Goal: Information Seeking & Learning: Understand process/instructions

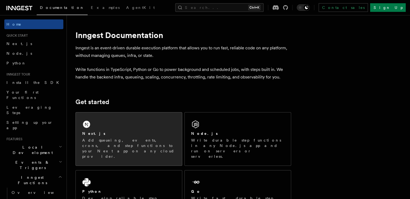
click at [149, 148] on div "Next.js Add queueing, events, crons, and step functions to your Next app on any…" at bounding box center [129, 139] width 106 height 53
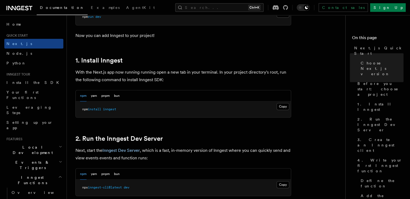
scroll to position [270, 0]
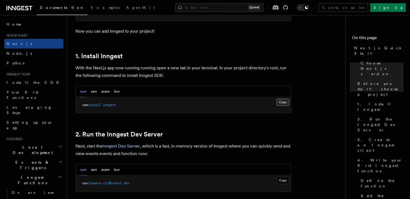
click at [282, 101] on button "Copy Copied" at bounding box center [283, 102] width 13 height 7
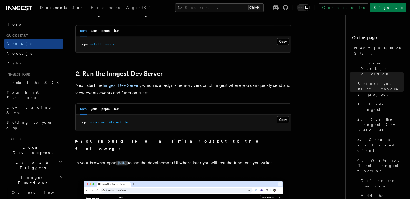
scroll to position [351, 0]
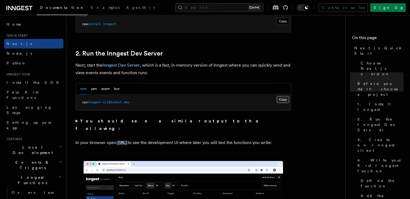
click at [278, 102] on button "Copy Copied" at bounding box center [283, 99] width 13 height 7
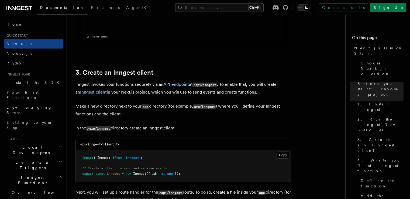
scroll to position [594, 0]
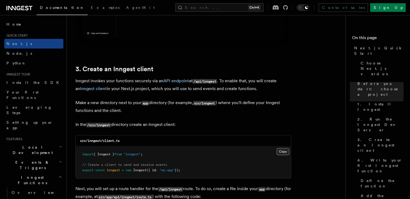
click at [281, 150] on button "Copy Copied" at bounding box center [283, 151] width 13 height 7
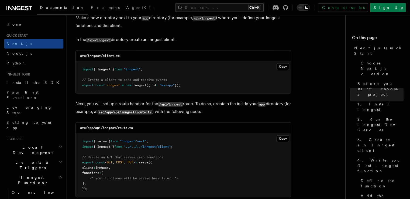
scroll to position [756, 0]
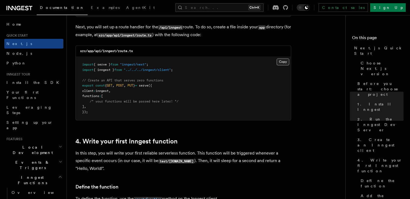
click at [285, 62] on button "Copy Copied" at bounding box center [283, 61] width 13 height 7
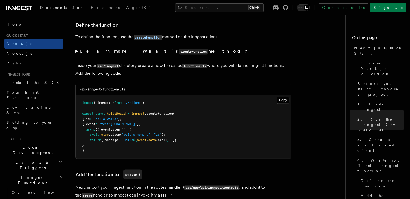
scroll to position [971, 0]
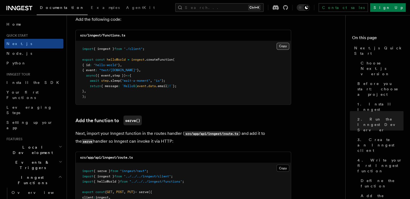
click at [283, 48] on button "Copy Copied" at bounding box center [283, 46] width 13 height 7
